Goal: Task Accomplishment & Management: Manage account settings

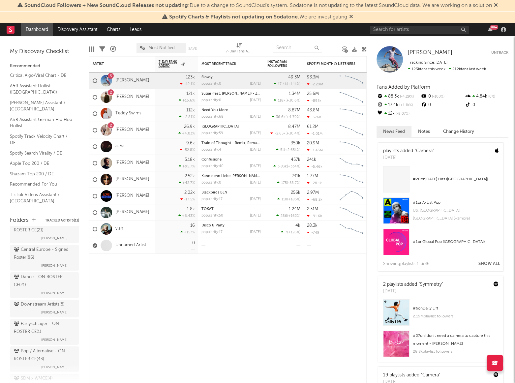
scroll to position [90, 0]
click at [41, 289] on span "[PERSON_NAME]" at bounding box center [54, 291] width 26 height 8
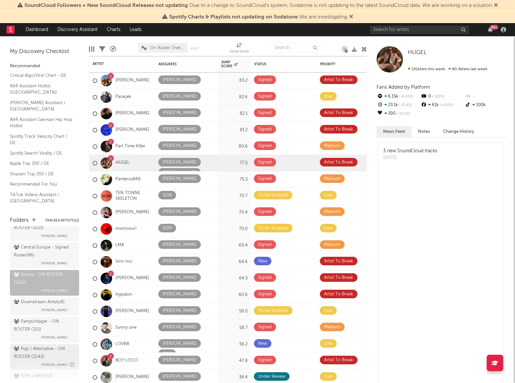
click at [34, 345] on div "Pop / Alternative - ON ROSTER CE ( 43 )" at bounding box center [44, 353] width 60 height 16
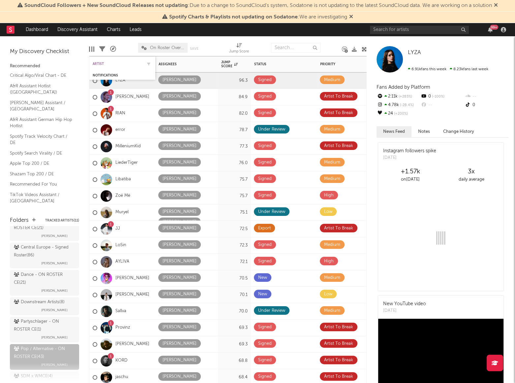
click at [104, 62] on div "Artist" at bounding box center [117, 64] width 49 height 4
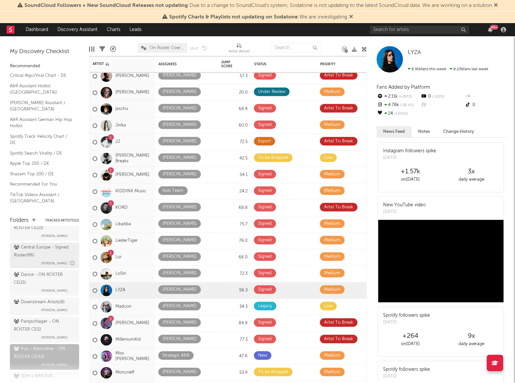
click at [28, 247] on div "Central Europe - Signed Roster ( 86 )" at bounding box center [44, 252] width 60 height 16
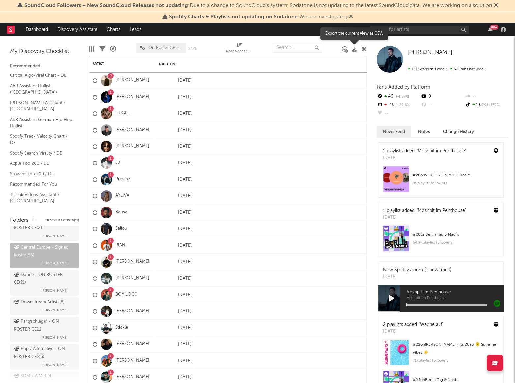
click at [353, 50] on icon at bounding box center [354, 49] width 5 height 5
click at [98, 61] on div "Artist" at bounding box center [122, 63] width 59 height 13
click at [101, 65] on div "Artist" at bounding box center [117, 64] width 49 height 4
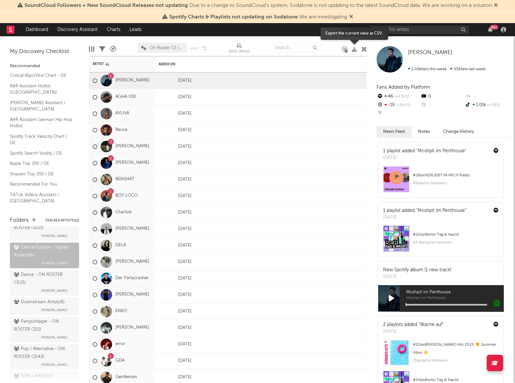
click at [353, 48] on icon at bounding box center [354, 49] width 5 height 5
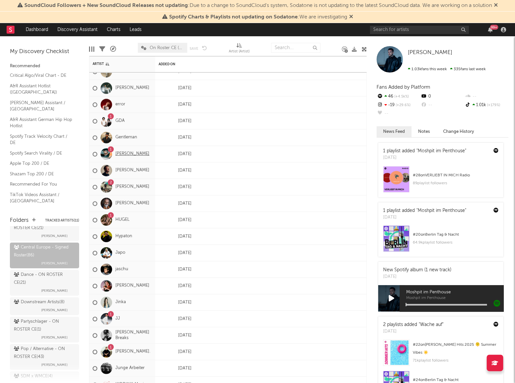
click at [129, 156] on link "[PERSON_NAME]" at bounding box center [132, 154] width 34 height 6
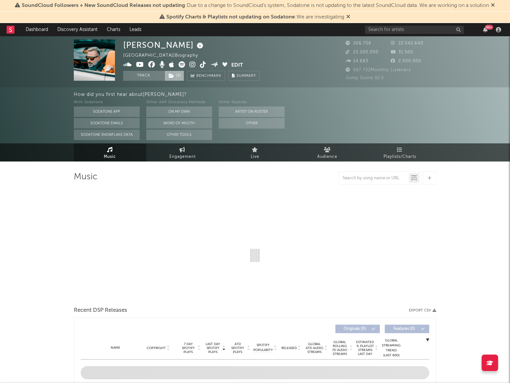
click at [180, 77] on span "( 3 )" at bounding box center [174, 76] width 20 height 10
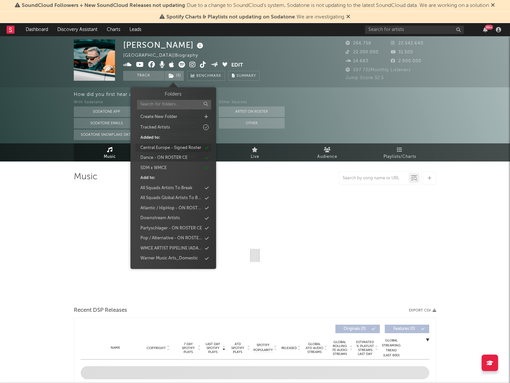
click at [178, 145] on div "Central Europe - Signed Roster" at bounding box center [170, 148] width 61 height 7
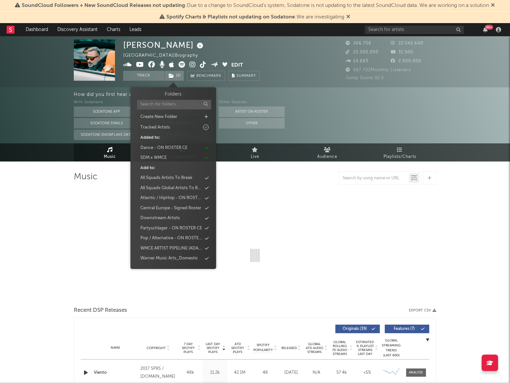
select select "6m"
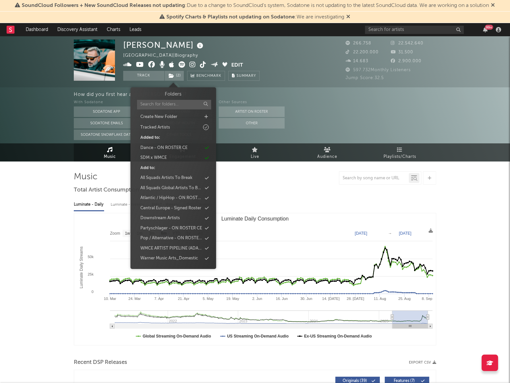
click at [178, 145] on div "Dance - ON ROSTER CE" at bounding box center [163, 148] width 47 height 7
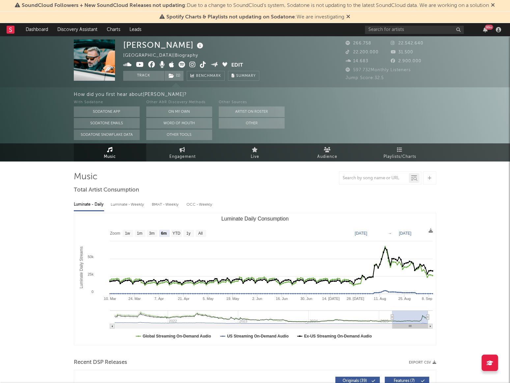
click at [59, 80] on div "[PERSON_NAME] Italy | Biography Edit Track ( 1 ) Benchmark Summary 266.758 22.5…" at bounding box center [255, 61] width 510 height 51
click at [41, 27] on link "Dashboard" at bounding box center [37, 29] width 32 height 13
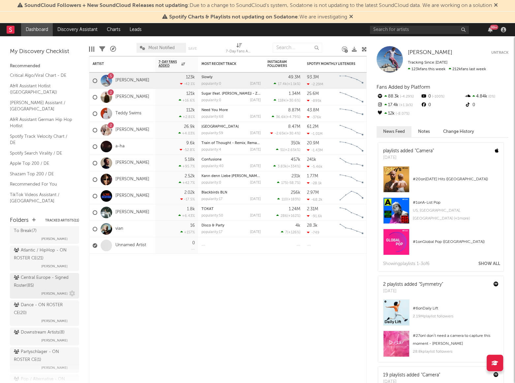
scroll to position [60, 0]
click at [34, 287] on div "Central Europe - Signed Roster ( 85 )" at bounding box center [44, 282] width 60 height 16
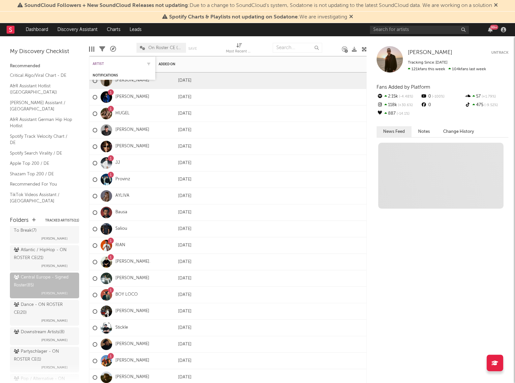
click at [97, 63] on div "Artist" at bounding box center [117, 64] width 49 height 4
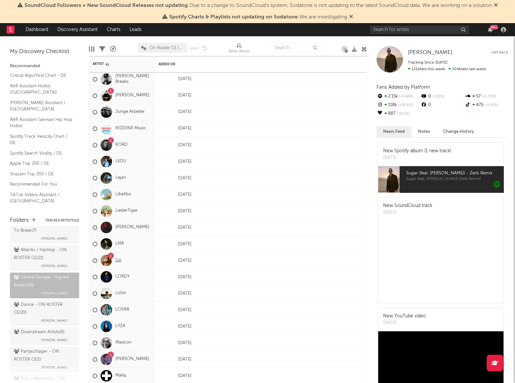
click at [118, 260] on link "Loi" at bounding box center [118, 260] width 6 height 6
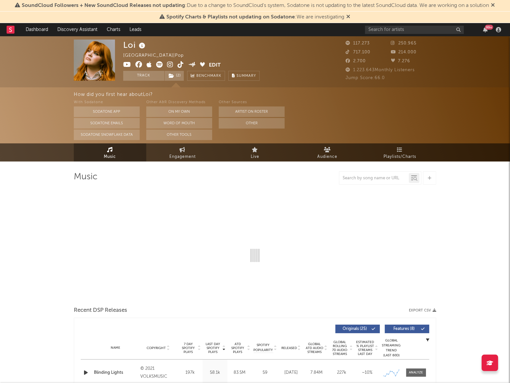
select select "6m"
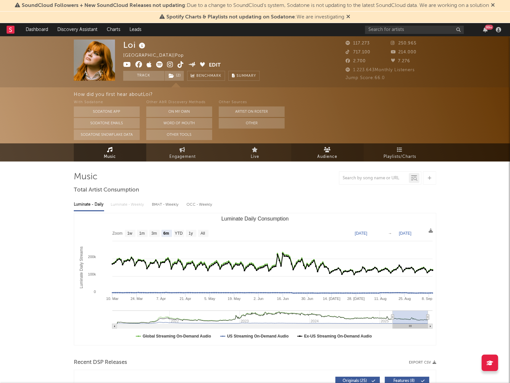
select select "6m"
click at [422, 100] on div "With Sodatone Sodatone App Sodatone Emails Sodatone Snowflake Data Other A&R Di…" at bounding box center [292, 120] width 436 height 42
click at [209, 48] on div "Loi Germany | Pop Edit Track ( 2 ) Benchmark Summary" at bounding box center [191, 60] width 136 height 41
click at [211, 64] on button "Edit" at bounding box center [215, 65] width 12 height 8
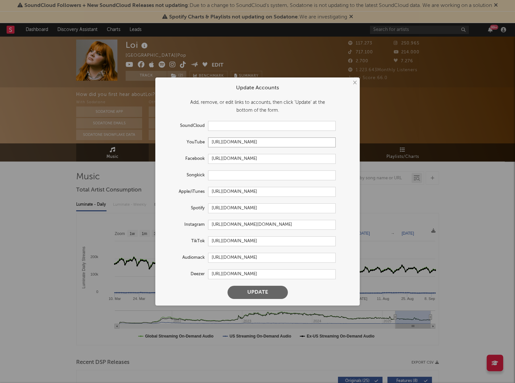
click at [233, 143] on input "[URL][DOMAIN_NAME]" at bounding box center [272, 142] width 128 height 10
click at [254, 158] on input "[URL][DOMAIN_NAME]" at bounding box center [272, 159] width 128 height 10
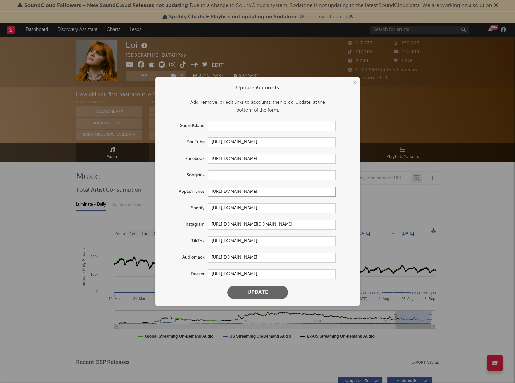
click at [247, 189] on input "[URL][DOMAIN_NAME]" at bounding box center [272, 192] width 128 height 10
click at [245, 208] on input "[URL][DOMAIN_NAME]" at bounding box center [272, 208] width 128 height 10
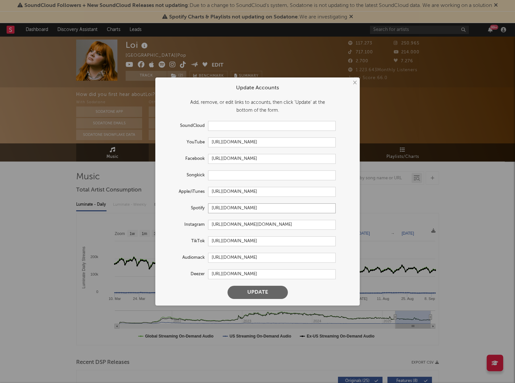
click at [245, 208] on input "[URL][DOMAIN_NAME]" at bounding box center [272, 208] width 128 height 10
click at [268, 227] on input "[URL][DOMAIN_NAME][DOMAIN_NAME]" at bounding box center [272, 225] width 128 height 10
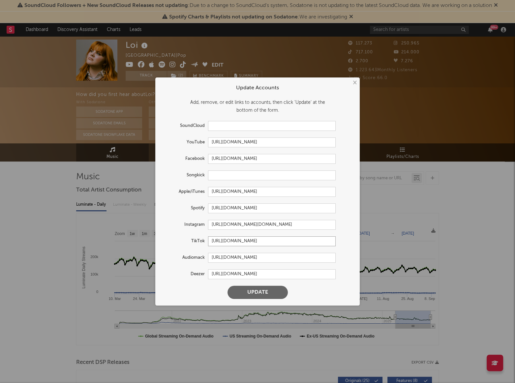
click at [273, 244] on input "[URL][DOMAIN_NAME]" at bounding box center [272, 241] width 128 height 10
click at [341, 186] on form "Update Accounts Add, remove, or edit links to accounts, then click 'Update' at …" at bounding box center [258, 191] width 198 height 221
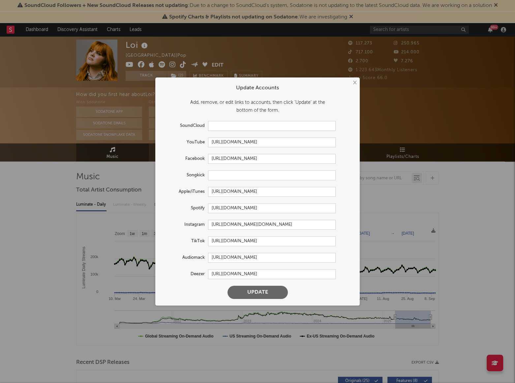
click at [355, 83] on button "×" at bounding box center [354, 82] width 7 height 7
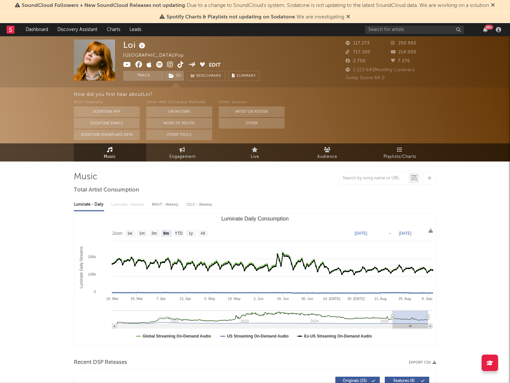
click at [39, 33] on link "Dashboard" at bounding box center [37, 29] width 32 height 13
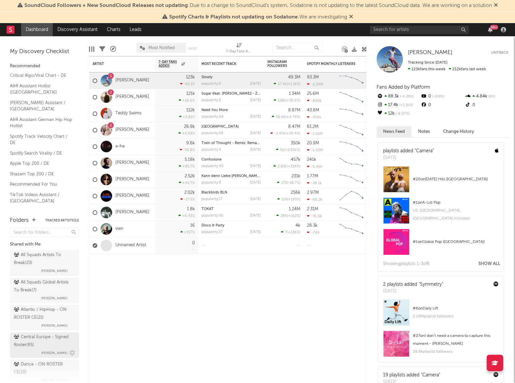
click at [40, 340] on div "Central Europe - Signed Roster ( 85 )" at bounding box center [44, 341] width 60 height 16
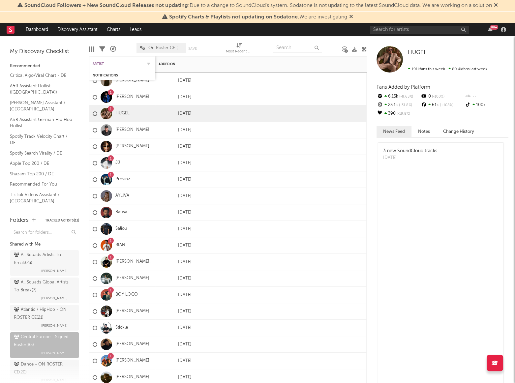
click at [96, 64] on div "Artist" at bounding box center [117, 64] width 49 height 4
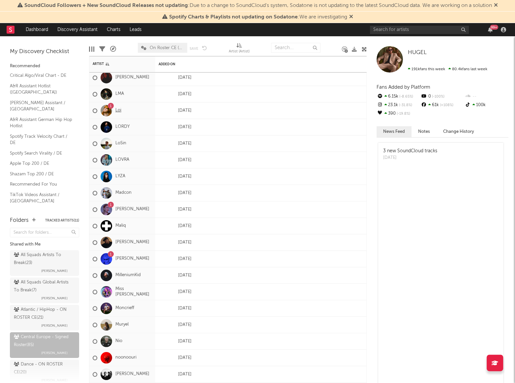
click at [115, 112] on link "Loi" at bounding box center [118, 111] width 6 height 6
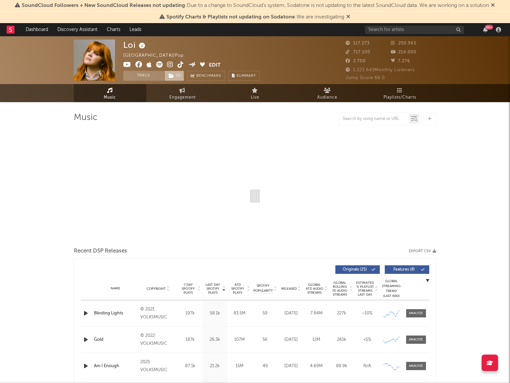
click at [180, 75] on span "( 2 )" at bounding box center [174, 76] width 20 height 10
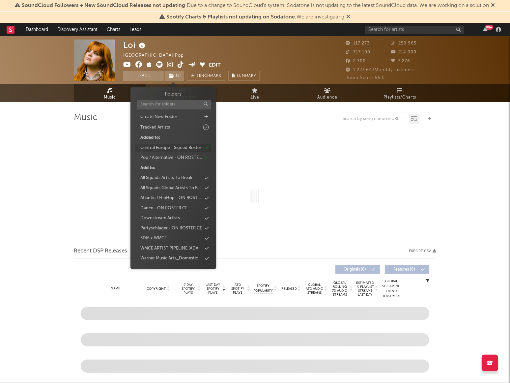
click at [175, 144] on div "Central Europe - Signed Roster" at bounding box center [173, 148] width 76 height 9
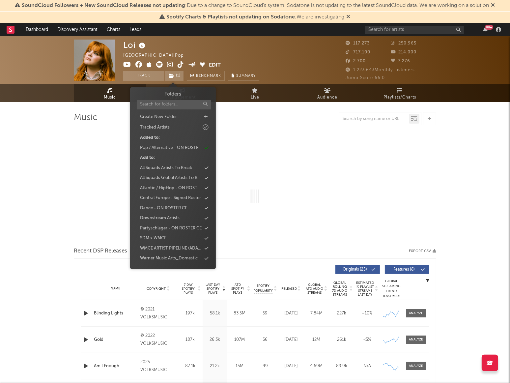
select select "6m"
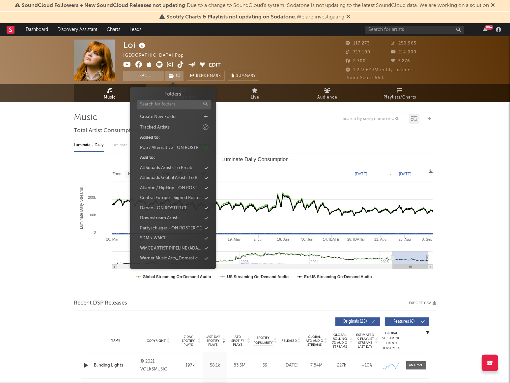
click at [174, 147] on div "Pop / Alternative - ON ROSTER CE" at bounding box center [171, 148] width 62 height 7
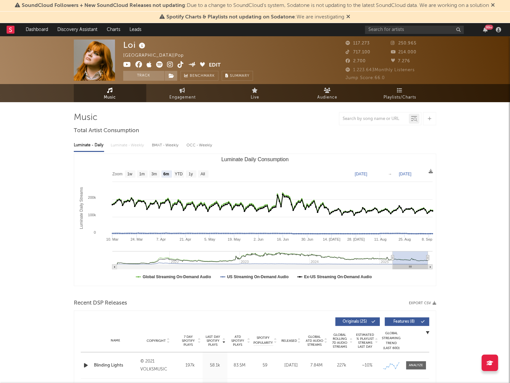
click at [31, 29] on link "Dashboard" at bounding box center [37, 29] width 32 height 13
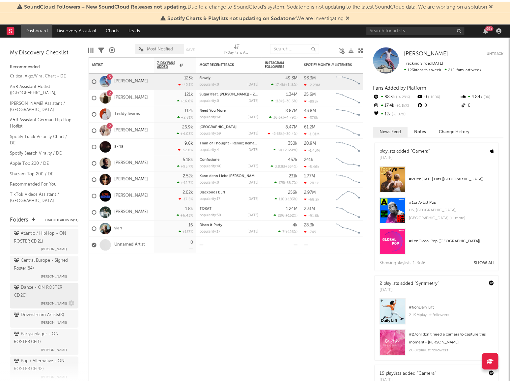
scroll to position [60, 0]
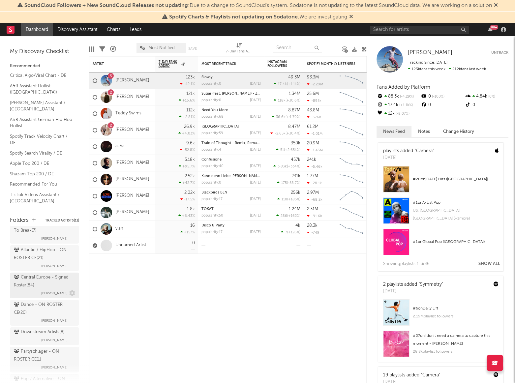
click at [38, 277] on div "Central Europe - Signed Roster ( 84 )" at bounding box center [44, 282] width 60 height 16
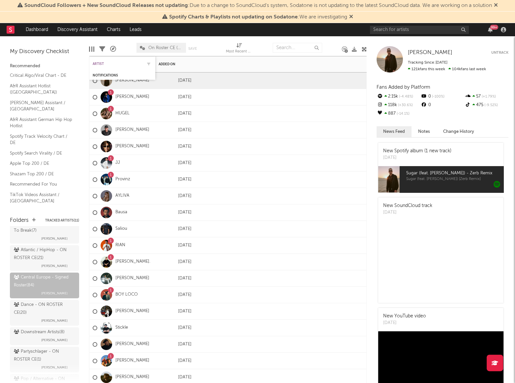
click at [97, 63] on div "Artist" at bounding box center [117, 64] width 49 height 4
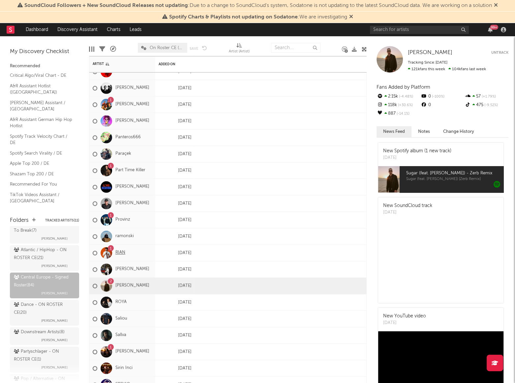
click at [123, 253] on link "RIAN" at bounding box center [120, 253] width 10 height 6
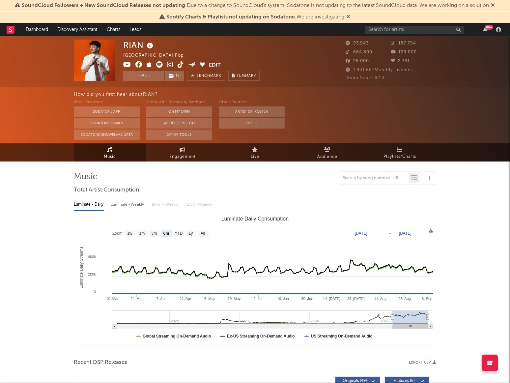
select select "6m"
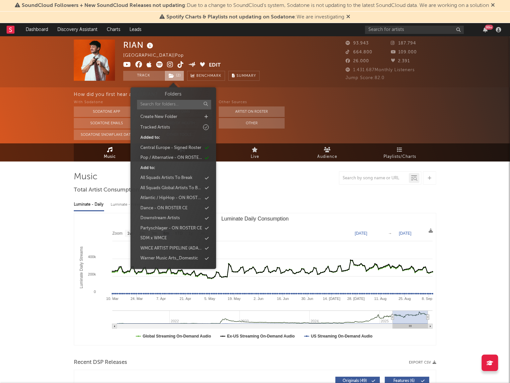
click at [173, 72] on span "( 2 )" at bounding box center [174, 76] width 20 height 10
click at [170, 148] on div "Central Europe - Signed Roster" at bounding box center [170, 148] width 61 height 7
click at [173, 149] on div "Pop / Alternative - ON ROSTER CE" at bounding box center [171, 148] width 62 height 7
